Goal: Transaction & Acquisition: Subscribe to service/newsletter

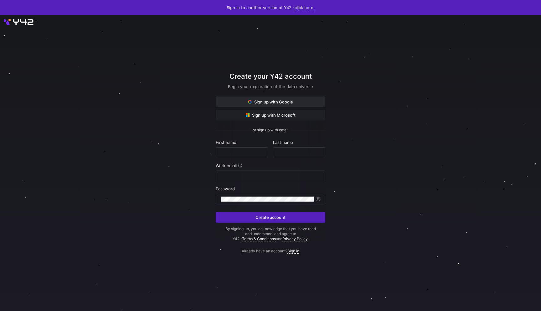
click at [252, 102] on span "Sign up with Google" at bounding box center [270, 101] width 45 height 5
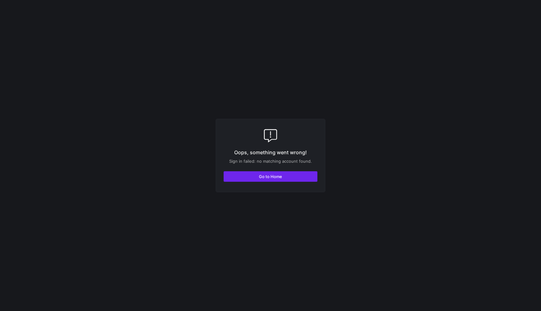
click at [280, 174] on span "button" at bounding box center [270, 176] width 93 height 10
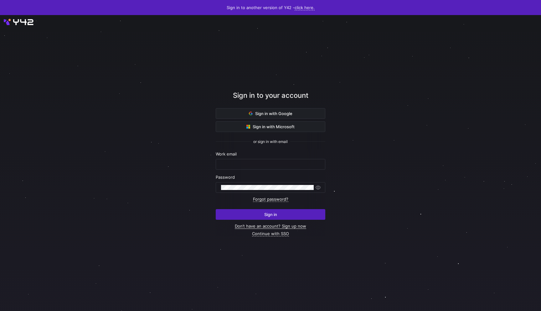
click at [286, 226] on link "Don’t have an account? Sign up now" at bounding box center [270, 225] width 71 height 5
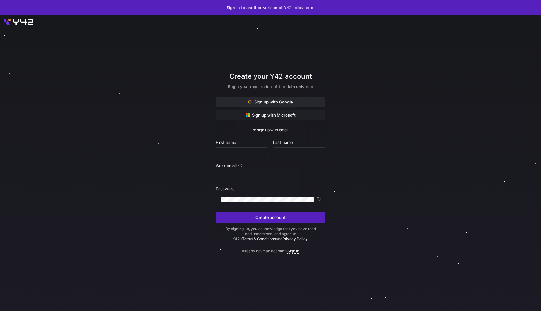
click at [279, 101] on span "Sign up with Google" at bounding box center [270, 101] width 45 height 5
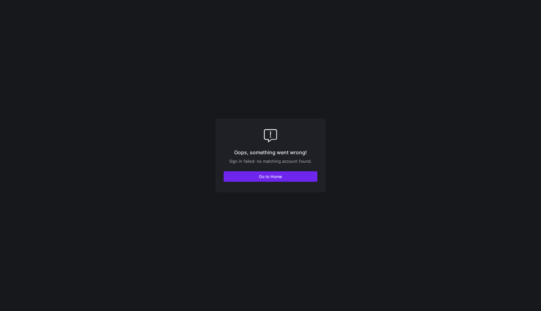
click at [296, 179] on span "button" at bounding box center [270, 176] width 93 height 10
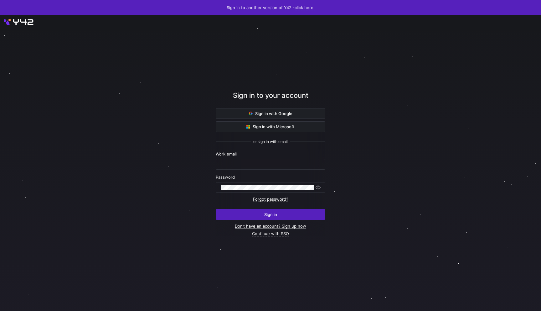
click at [283, 228] on link "Don’t have an account? Sign up now" at bounding box center [270, 225] width 71 height 5
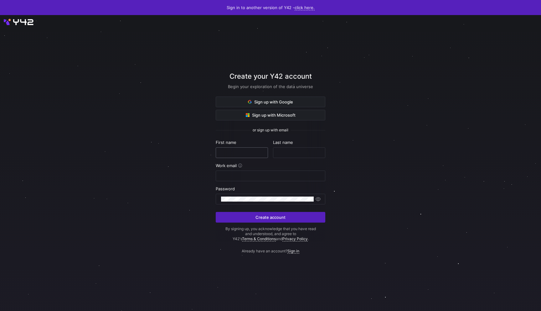
click at [249, 150] on input "text" at bounding box center [242, 152] width 42 height 5
type input "[PERSON_NAME]"
type input "[PERSON_NAME][EMAIL_ADDRESS][DOMAIN_NAME]"
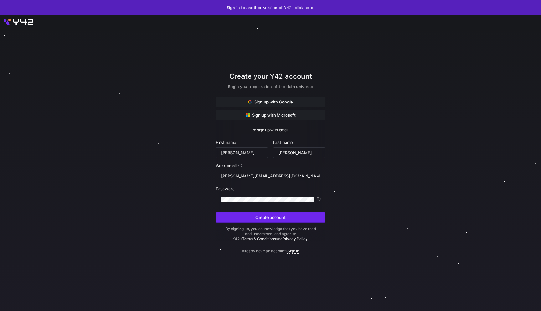
click at [265, 216] on span "Create account" at bounding box center [271, 217] width 30 height 5
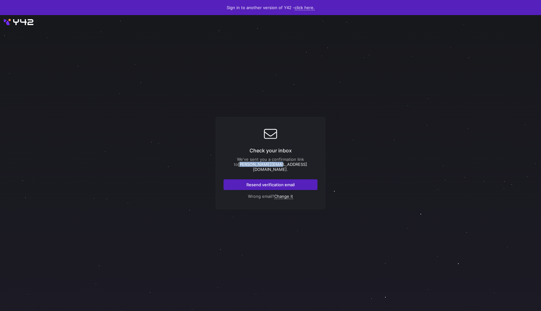
drag, startPoint x: 249, startPoint y: 167, endPoint x: 287, endPoint y: 167, distance: 37.9
click at [287, 167] on div "We've sent you a confirmation link to [PERSON_NAME][EMAIL_ADDRESS][DOMAIN_NAME]…" at bounding box center [271, 164] width 94 height 15
click at [283, 167] on span "[PERSON_NAME][EMAIL_ADDRESS][DOMAIN_NAME]" at bounding box center [272, 167] width 69 height 10
click at [283, 182] on span "Resend verification email" at bounding box center [271, 184] width 48 height 5
